Goal: Navigation & Orientation: Find specific page/section

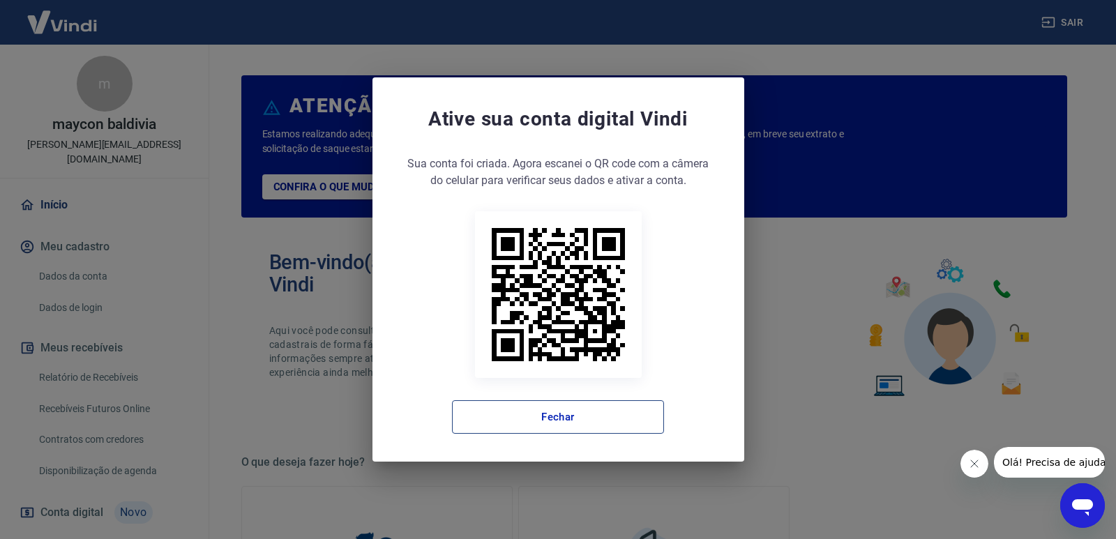
click at [593, 433] on button "Fechar" at bounding box center [558, 416] width 212 height 33
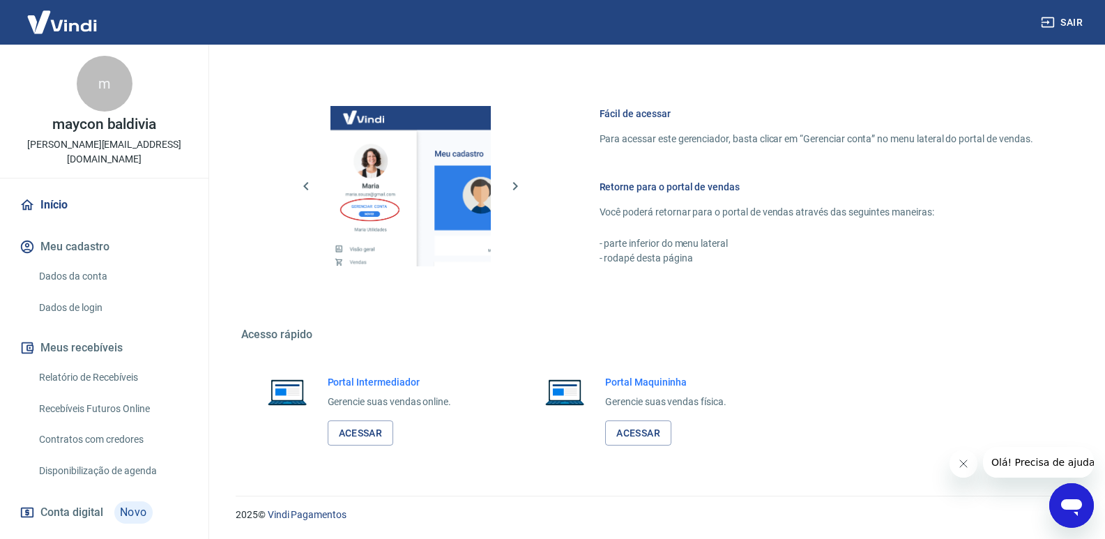
scroll to position [59, 0]
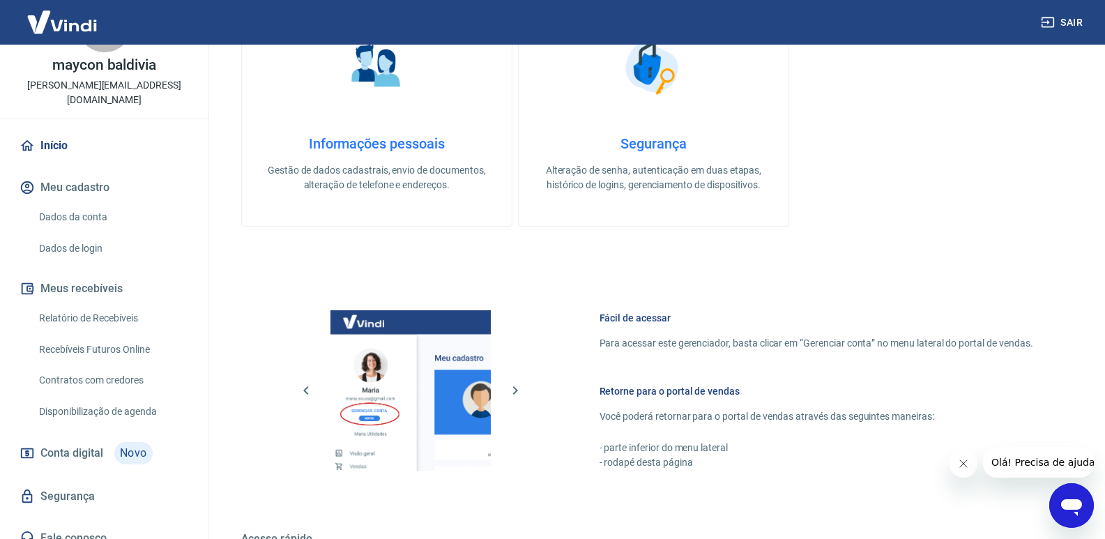
scroll to position [70, 0]
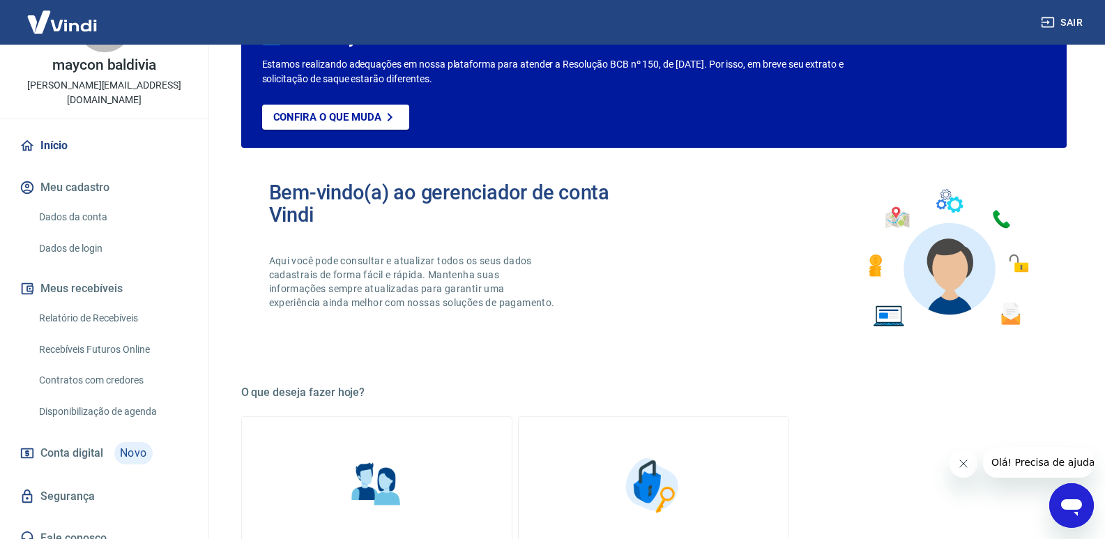
click at [954, 464] on button "Fechar mensagem da empresa" at bounding box center [963, 464] width 28 height 28
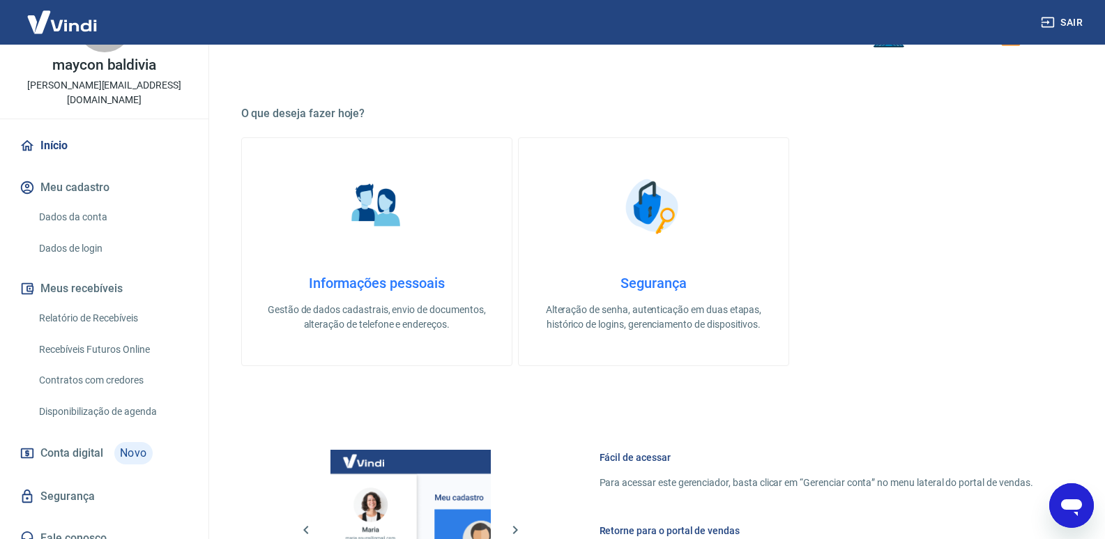
scroll to position [692, 0]
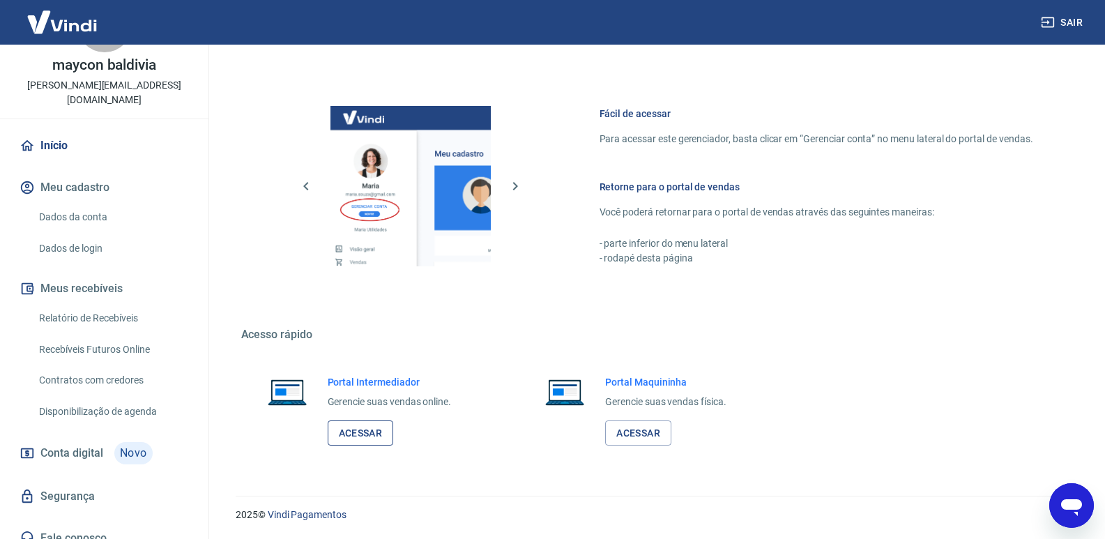
click at [374, 437] on link "Acessar" at bounding box center [361, 433] width 66 height 26
